Goal: Find specific page/section: Find specific page/section

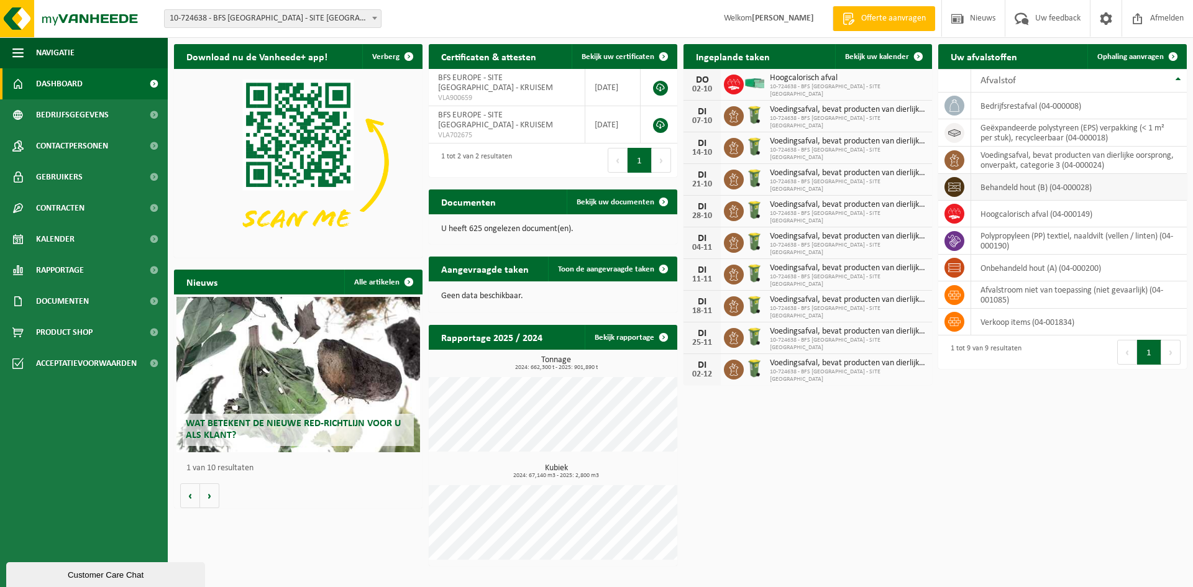
click at [1025, 188] on td "behandeld hout (B) (04-000028)" at bounding box center [1079, 187] width 216 height 27
click at [957, 189] on icon at bounding box center [954, 187] width 12 height 12
click at [1002, 187] on td "behandeld hout (B) (04-000028)" at bounding box center [1079, 187] width 216 height 27
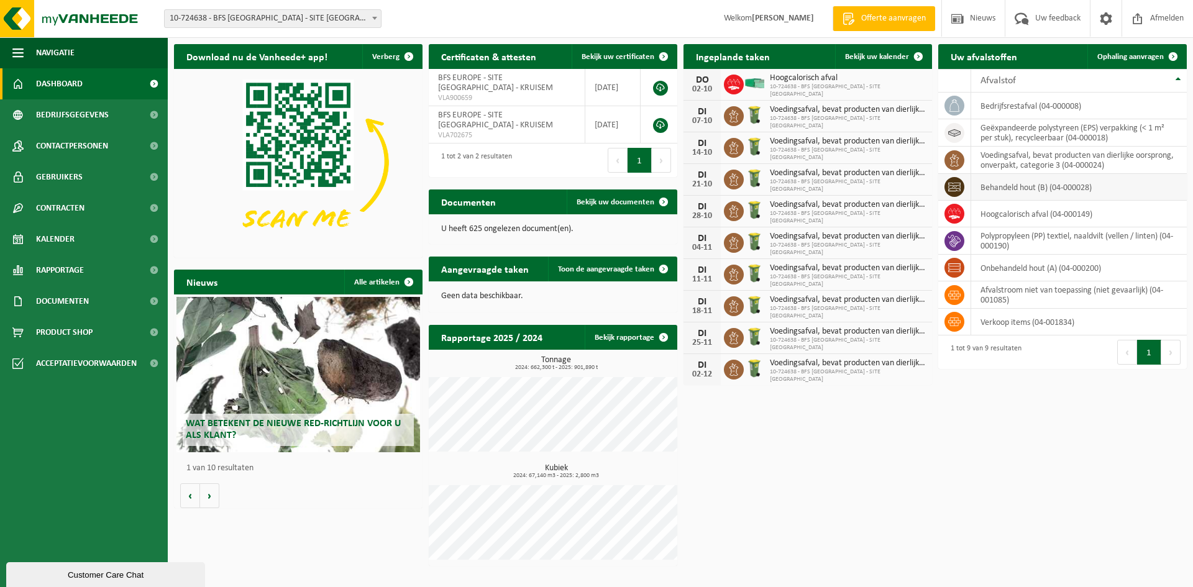
click at [1066, 187] on td "behandeld hout (B) (04-000028)" at bounding box center [1079, 187] width 216 height 27
click at [1110, 216] on td "hoogcalorisch afval (04-000149)" at bounding box center [1079, 214] width 216 height 27
click at [961, 188] on span at bounding box center [954, 187] width 20 height 20
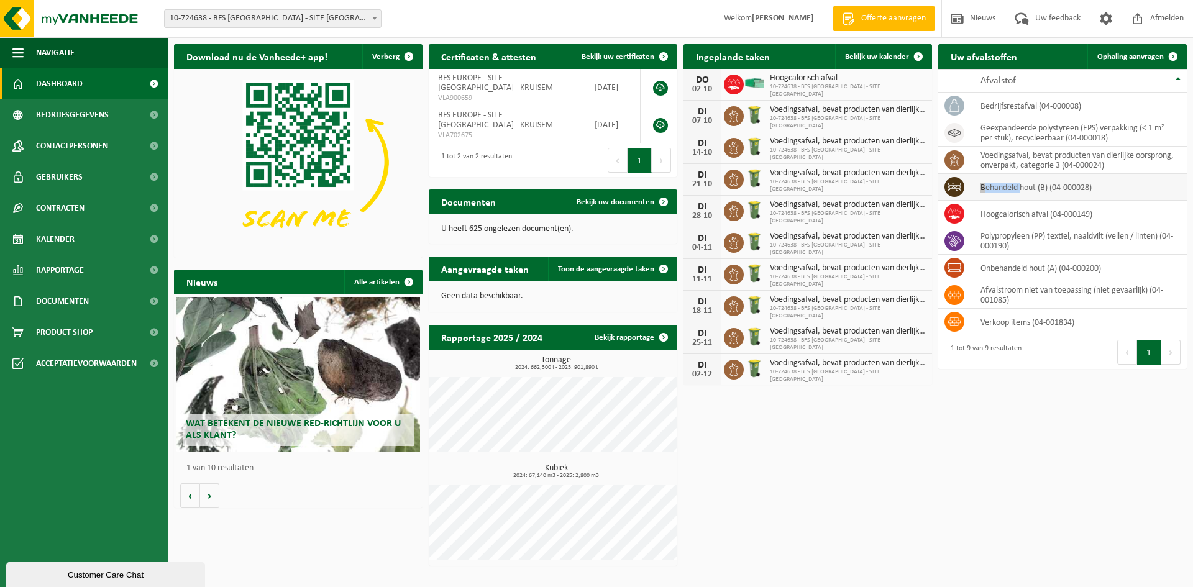
click at [961, 188] on span at bounding box center [954, 187] width 20 height 20
click at [960, 188] on icon at bounding box center [954, 187] width 12 height 12
click at [961, 188] on span at bounding box center [954, 187] width 20 height 20
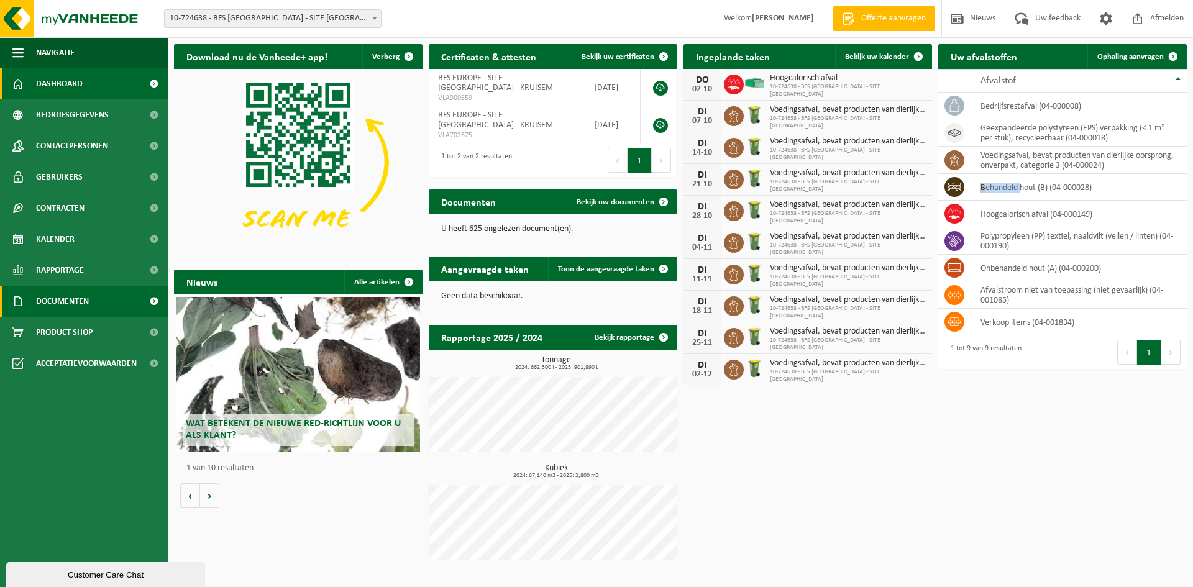
click at [61, 299] on span "Documenten" at bounding box center [62, 301] width 53 height 31
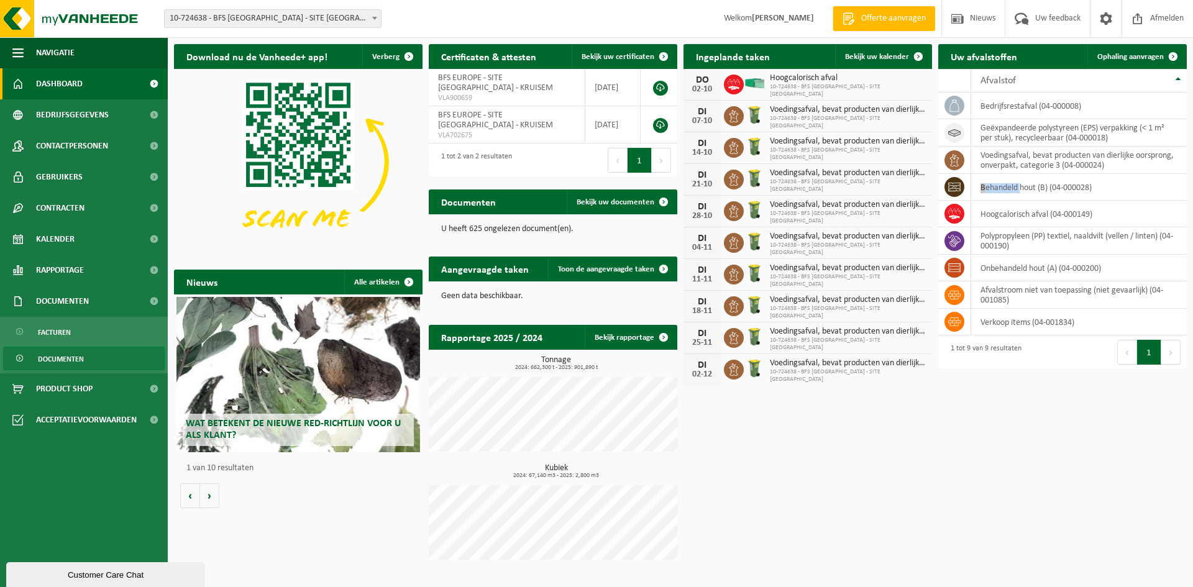
click at [62, 354] on span "Documenten" at bounding box center [61, 359] width 46 height 24
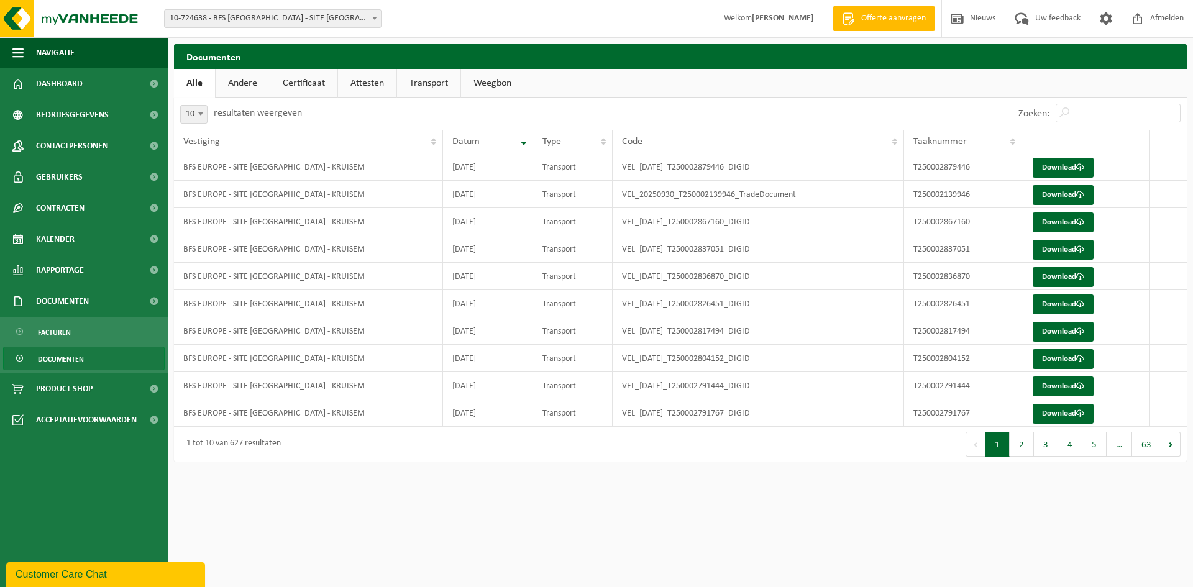
click at [481, 84] on link "Weegbon" at bounding box center [492, 83] width 63 height 29
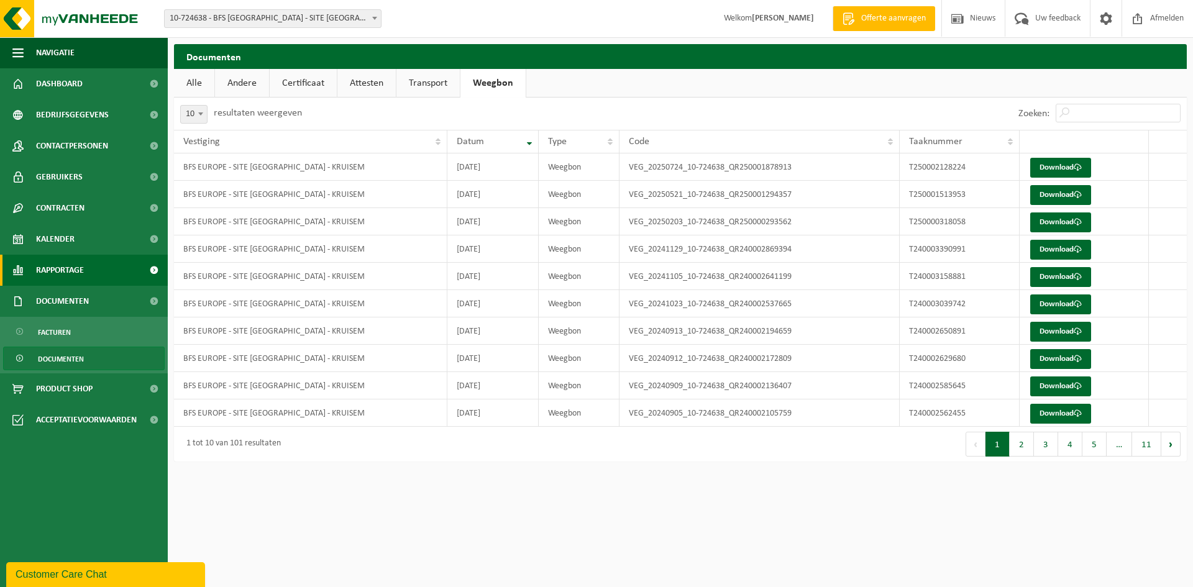
click at [69, 271] on span "Rapportage" at bounding box center [60, 270] width 48 height 31
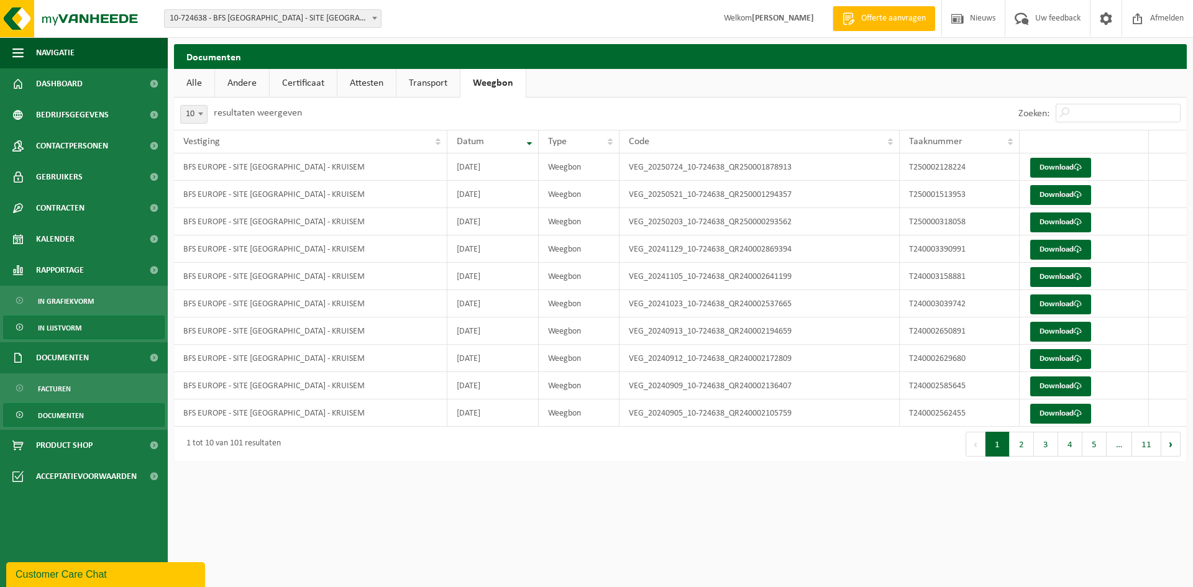
click at [53, 321] on span "In lijstvorm" at bounding box center [59, 328] width 43 height 24
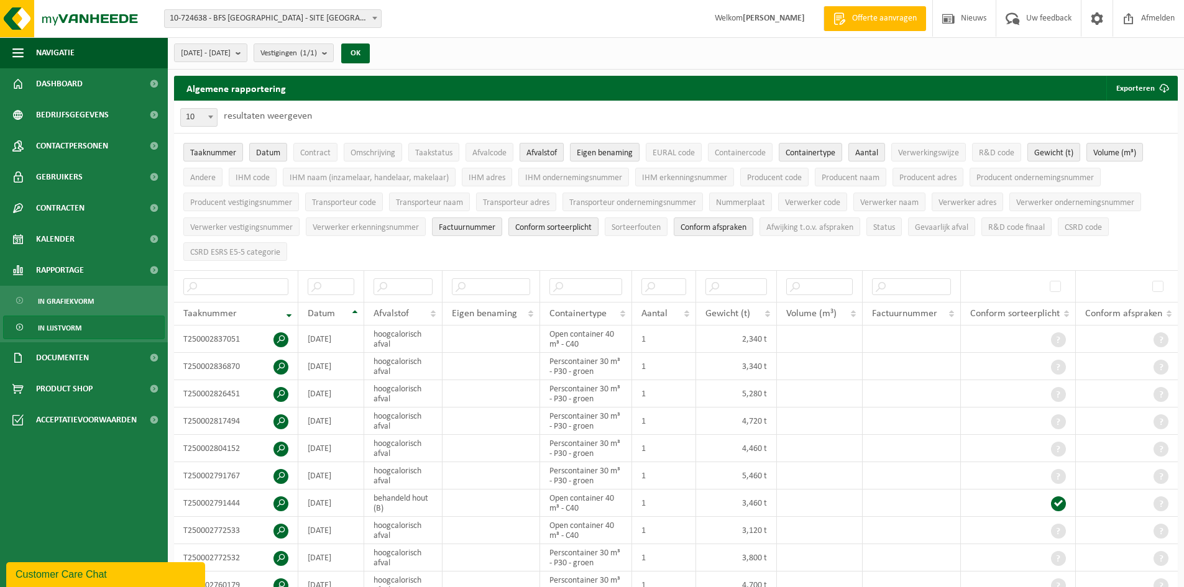
click at [550, 148] on span "Afvalstof" at bounding box center [541, 152] width 30 height 9
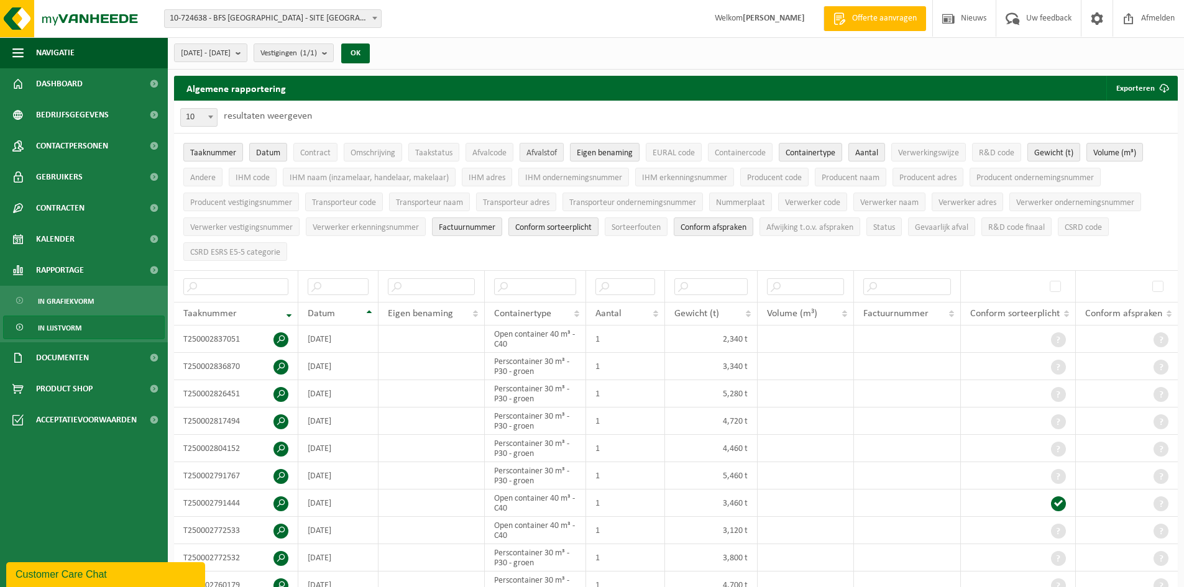
click at [553, 146] on button "Afvalstof" at bounding box center [541, 152] width 44 height 19
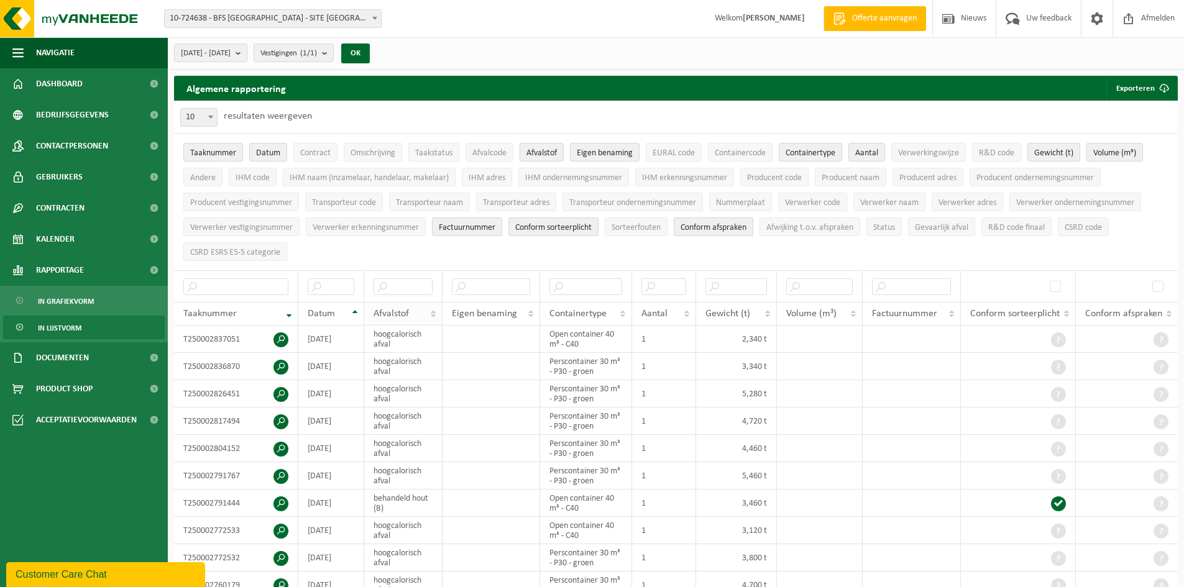
click at [437, 309] on th "Afvalstof" at bounding box center [403, 314] width 78 height 24
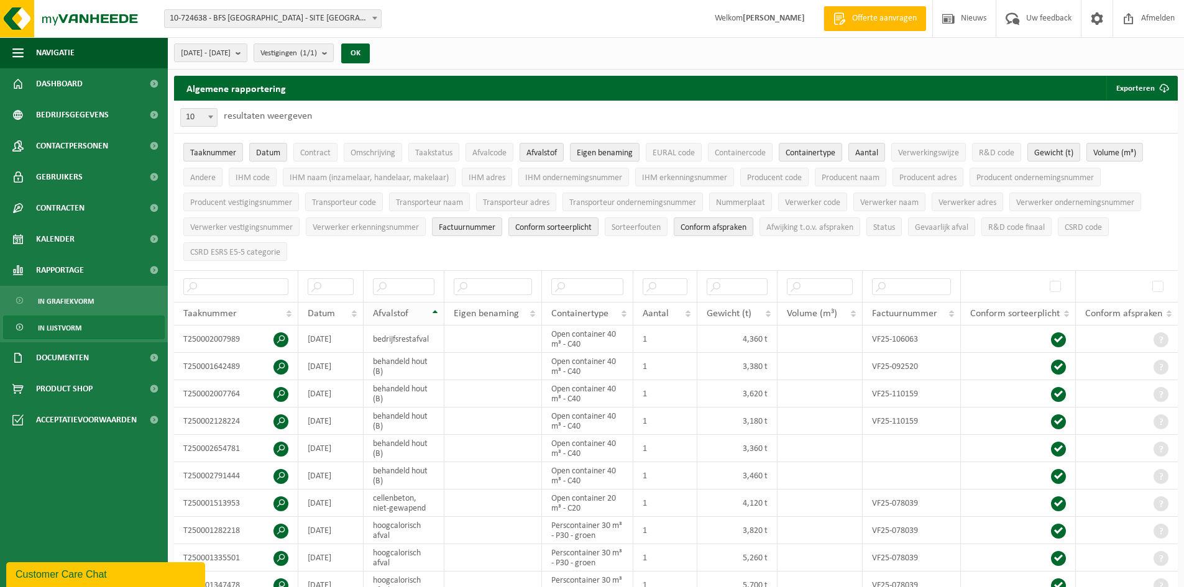
click at [437, 309] on th "Afvalstof" at bounding box center [403, 314] width 81 height 24
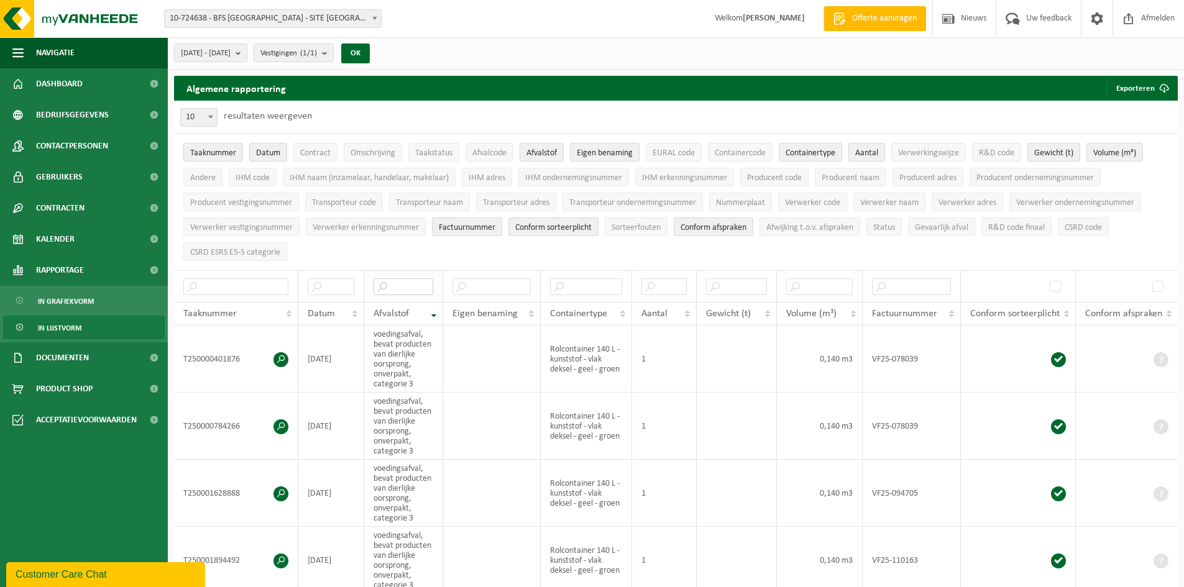
click at [411, 282] on input "text" at bounding box center [403, 286] width 60 height 17
type input "hout"
